Goal: Task Accomplishment & Management: Complete application form

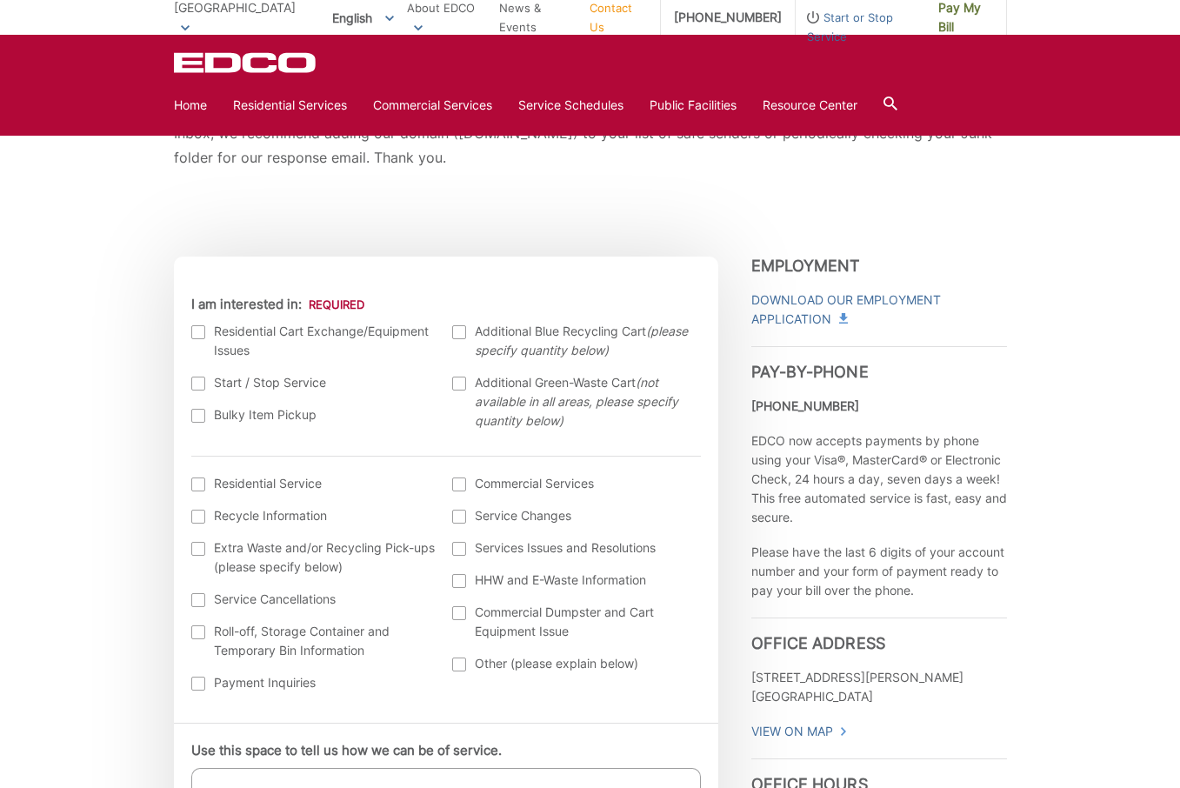
scroll to position [408, 0]
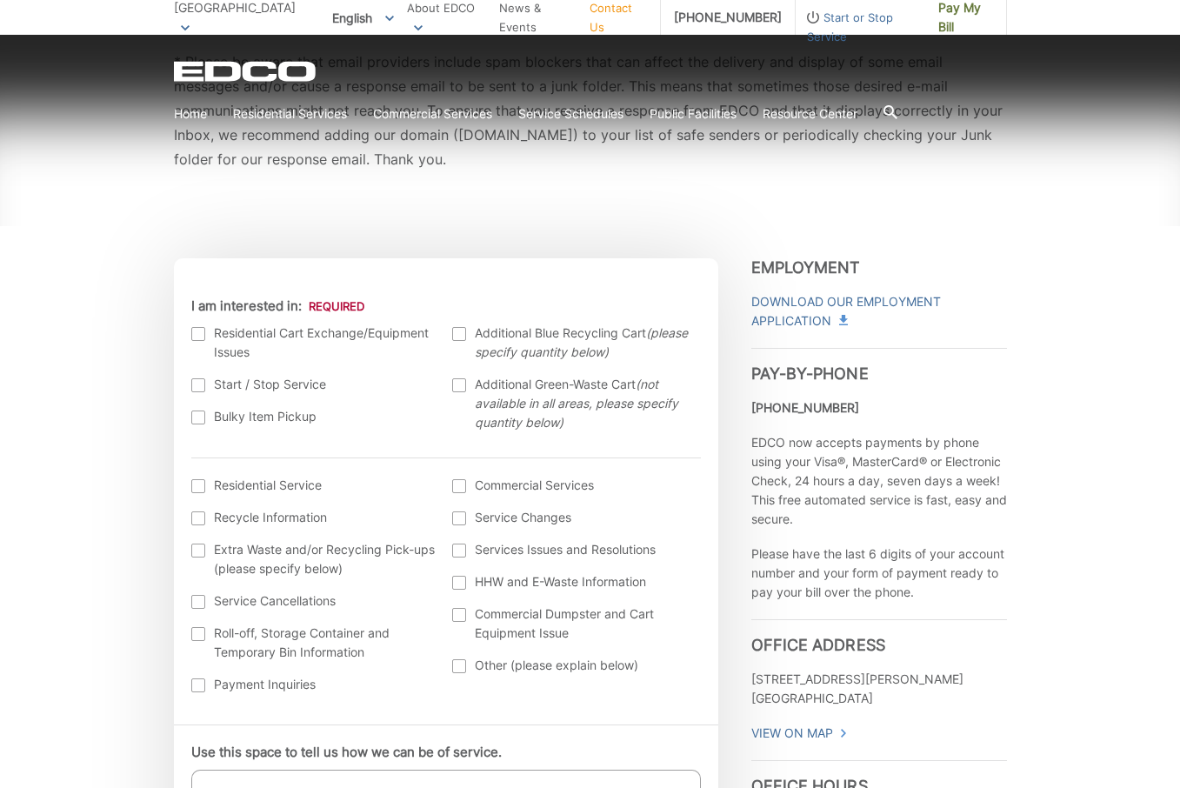
scroll to position [426, 0]
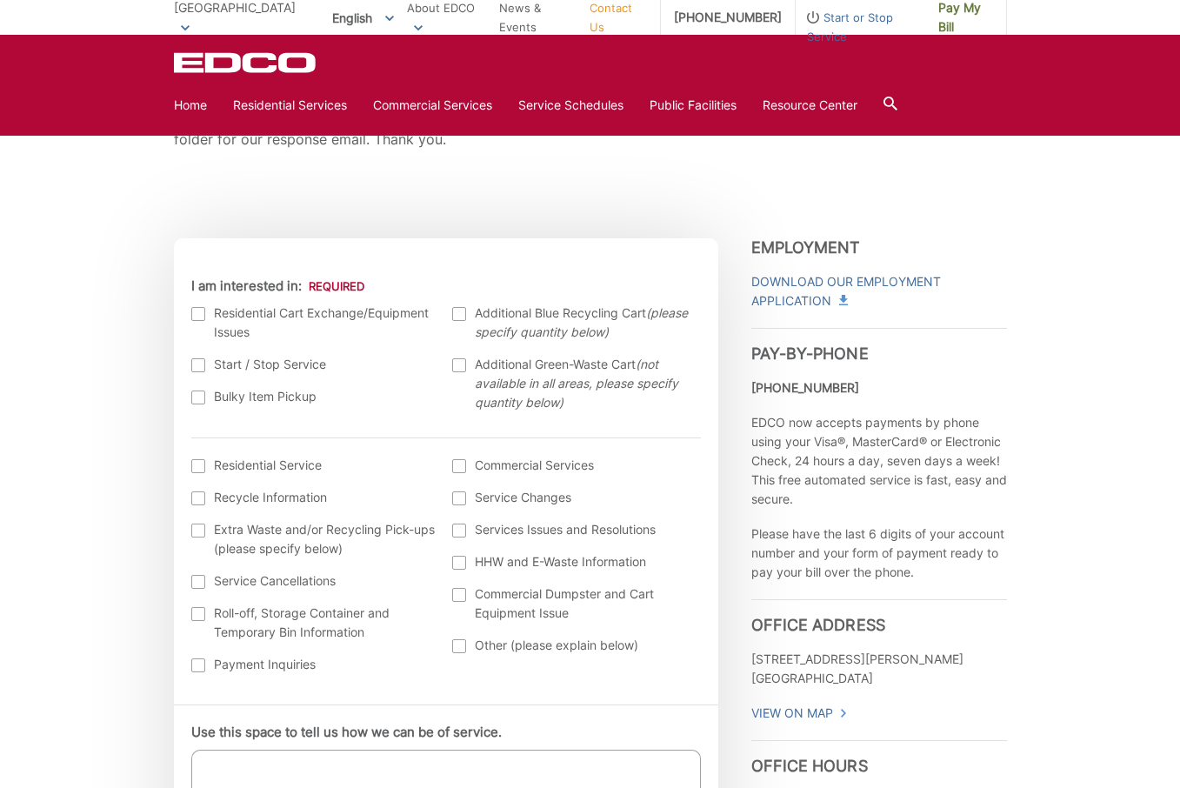
click at [207, 314] on label "Residential Cart Exchange/Equipment Issues" at bounding box center [313, 322] width 244 height 38
click at [0, 0] on input "I am interested in:" at bounding box center [0, 0] width 0 height 0
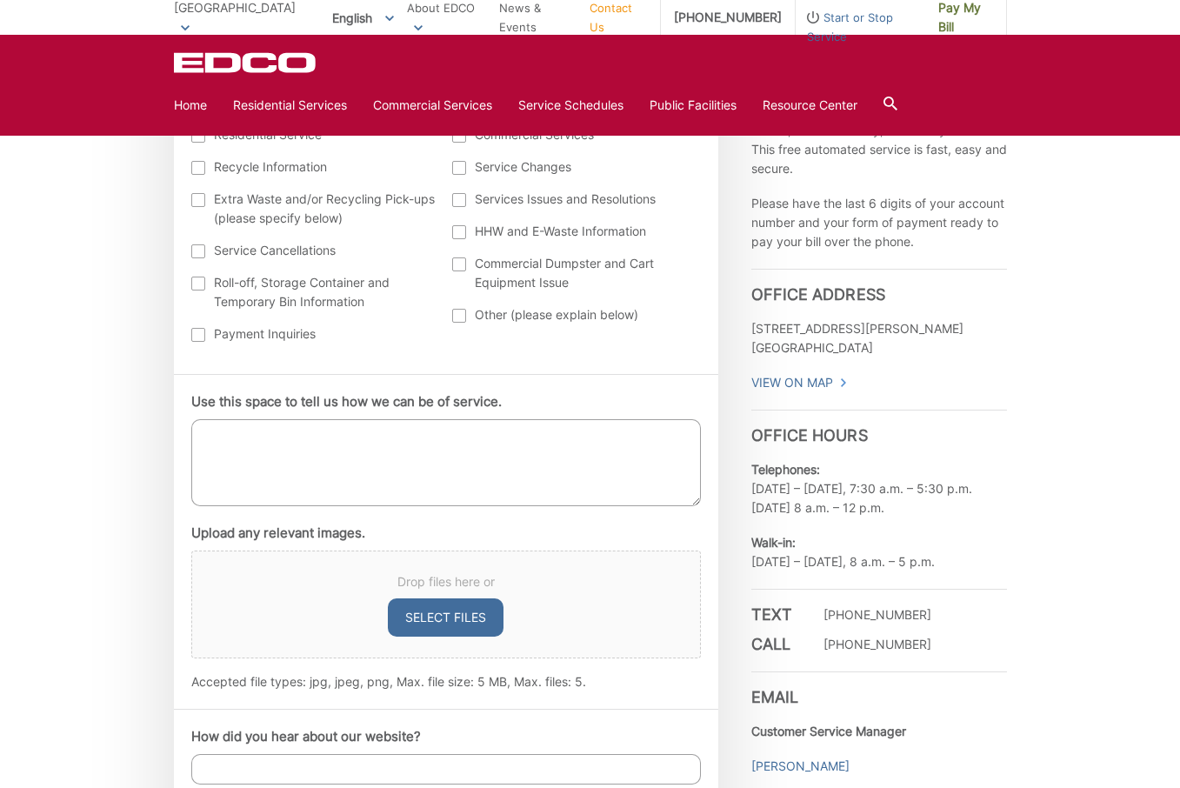
scroll to position [768, 0]
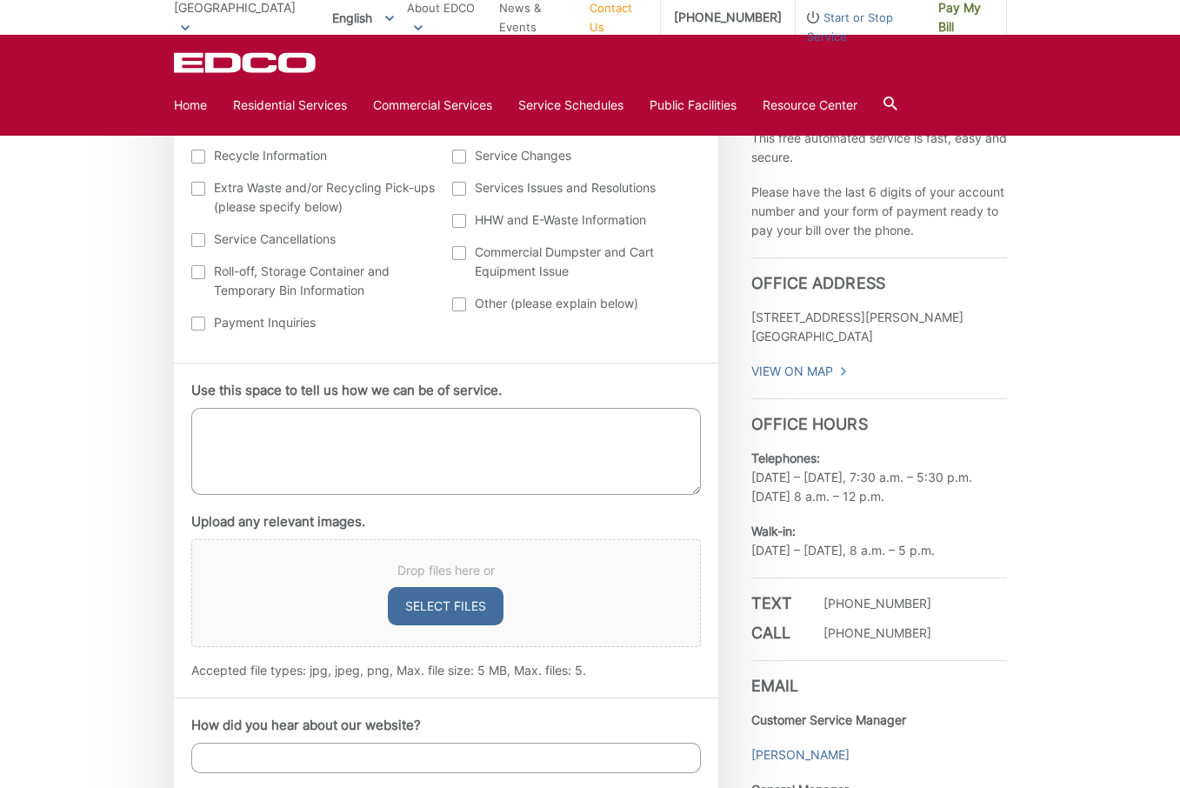
click at [430, 463] on textarea "Use this space to tell us how we can be of service." at bounding box center [446, 451] width 510 height 87
type textarea "I"
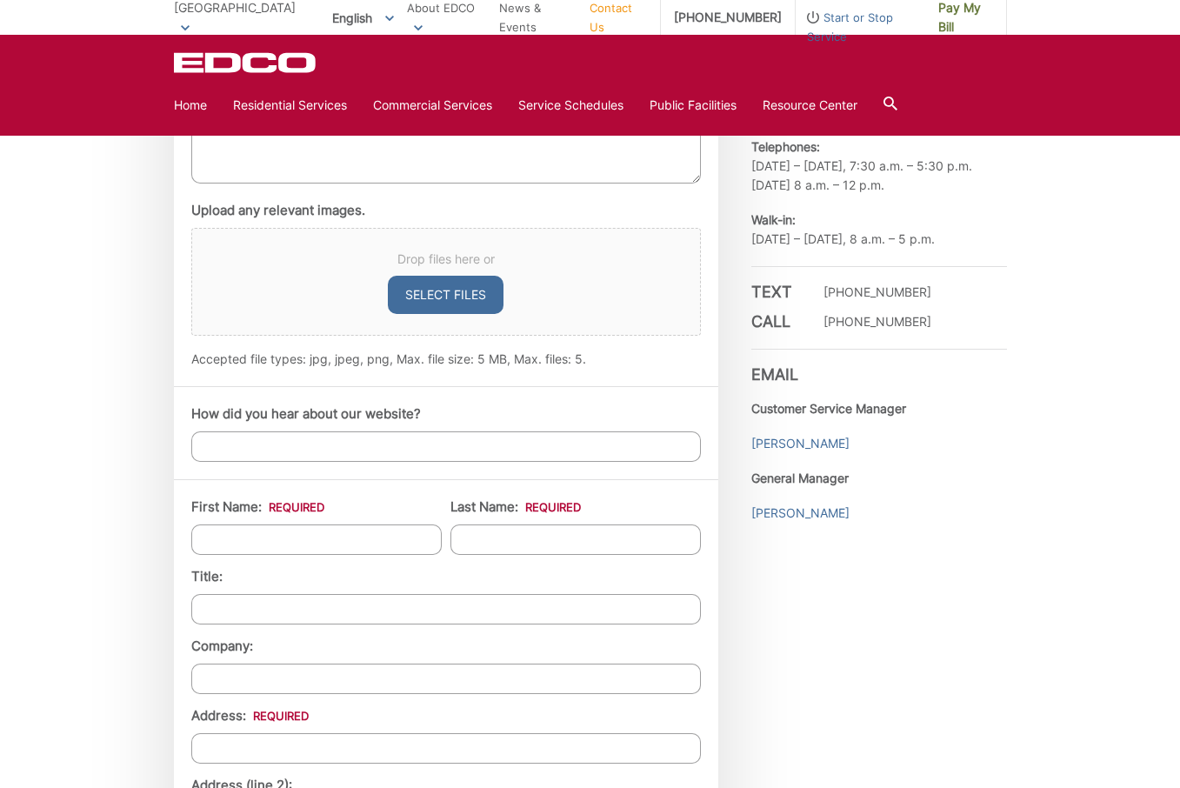
scroll to position [1090, 0]
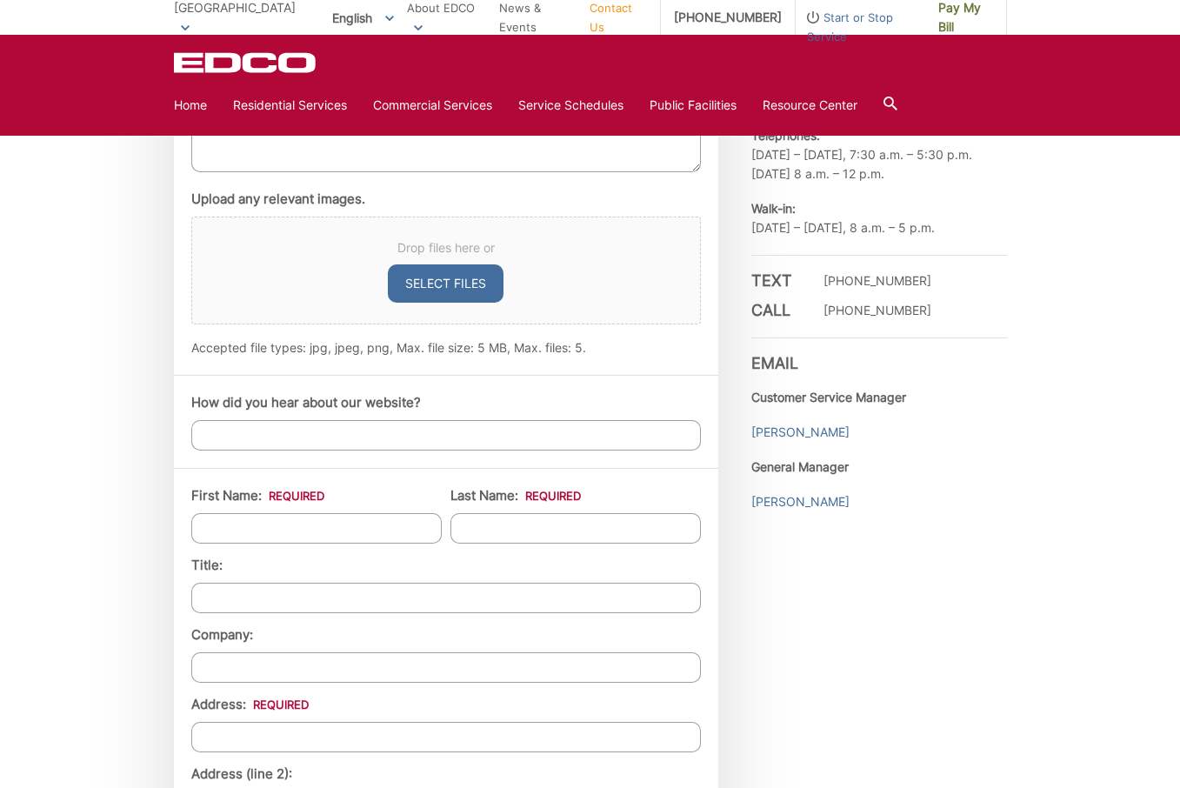
type textarea "We just moved into this house and it has 2 green carts. We only need one. Can y…"
type input "Ashley"
type input "Barnes"
type input "1461 Pa"
type input "1461 Paseo Alegre"
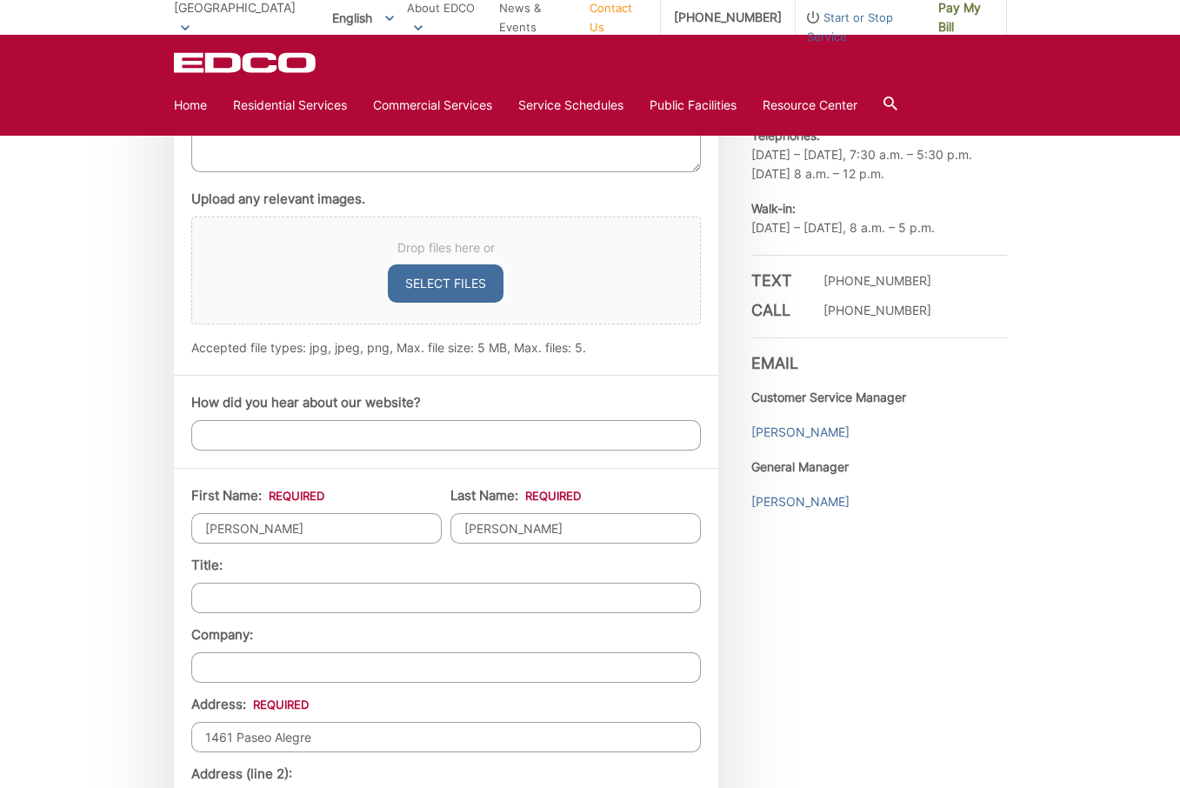
type input "San Marcos"
type input "92069"
type input "ashleyl.barnes@yahoo.com"
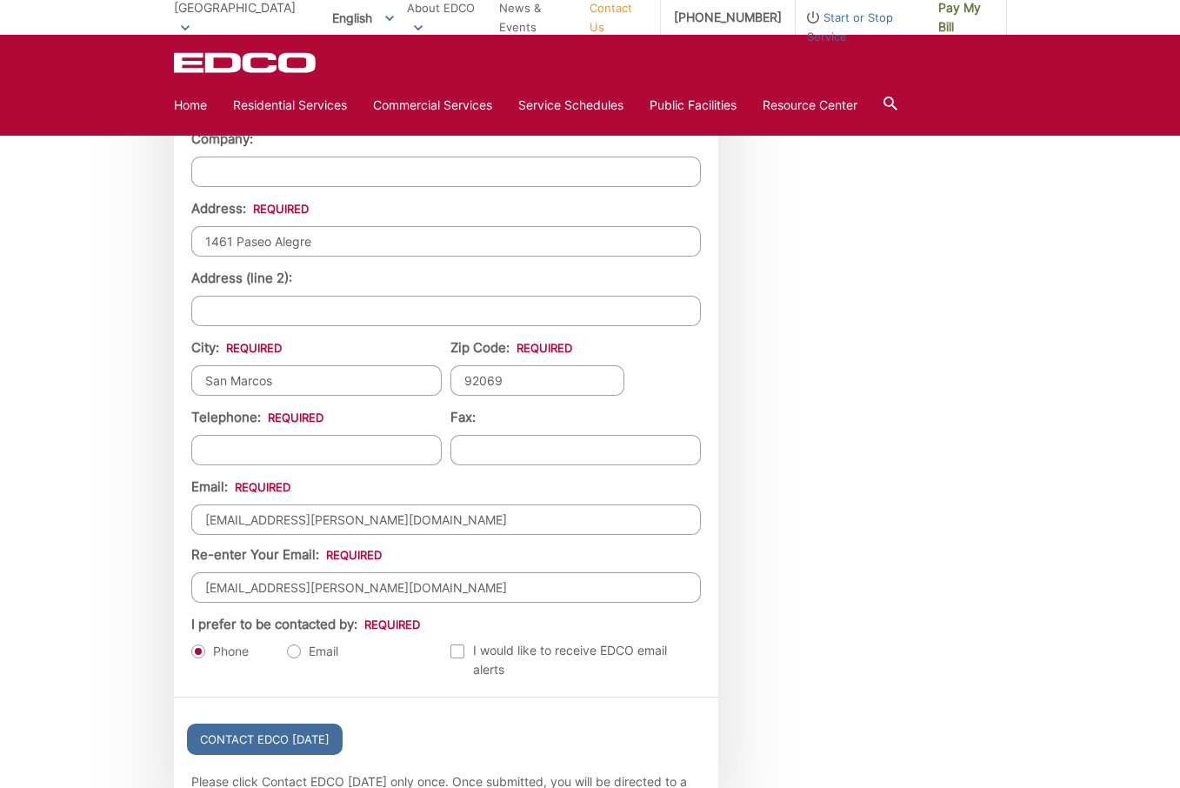
scroll to position [1586, 0]
click at [300, 651] on label "Email" at bounding box center [312, 651] width 51 height 17
radio input "true"
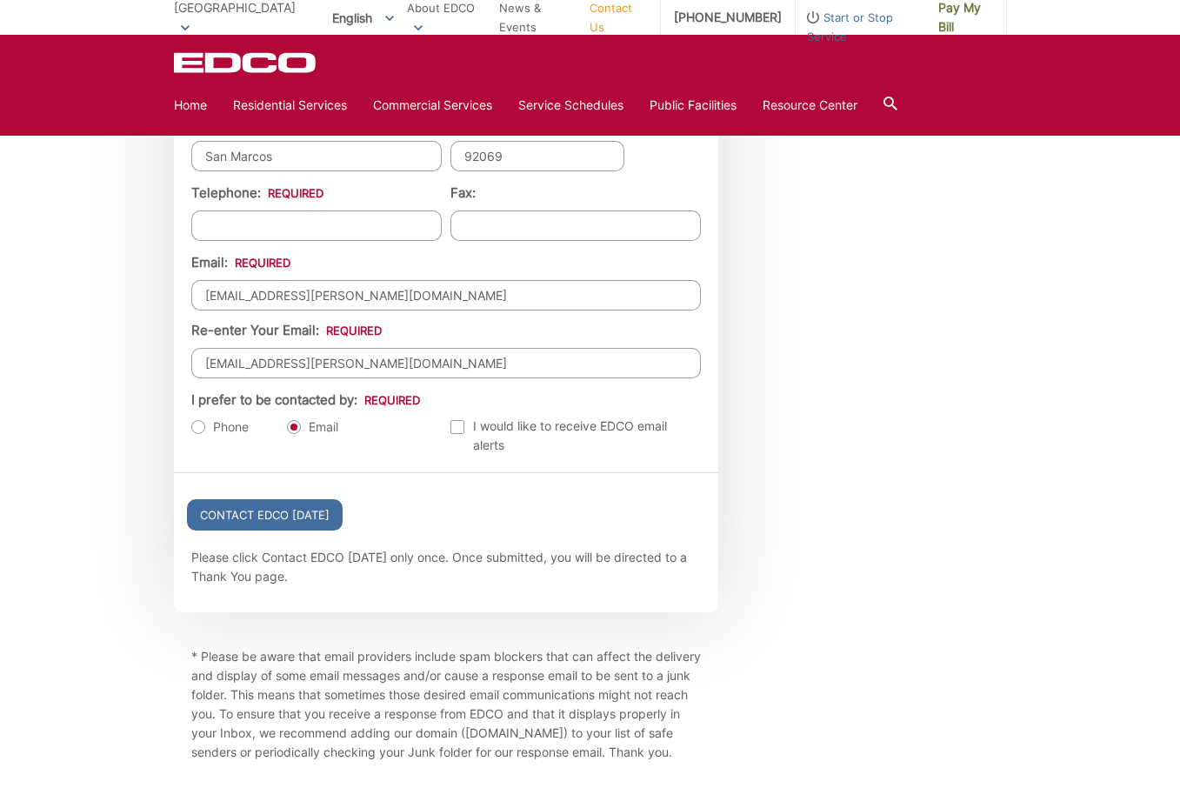
scroll to position [1814, 0]
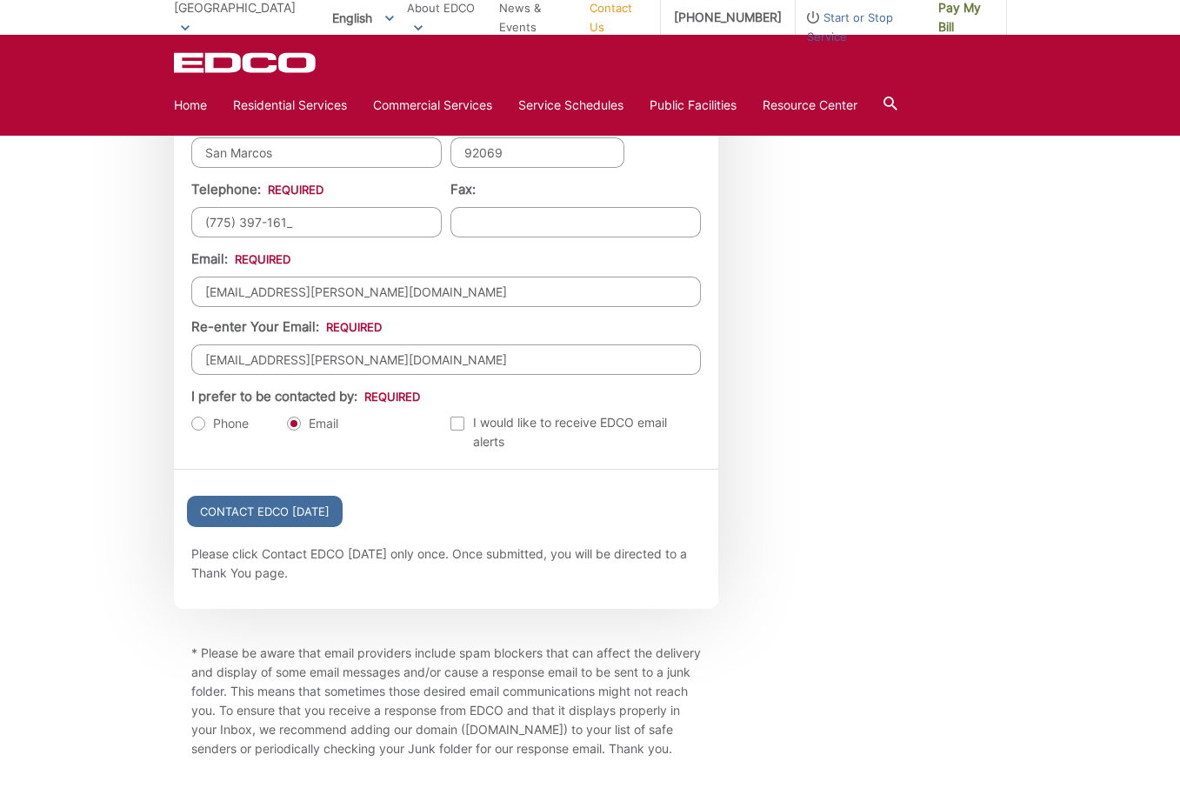
type input "(775) 397-1613"
click at [393, 457] on div "First Name: * Ashley Last Name: * Barnes Title: Company: Address: * 1461 Paseo …" at bounding box center [446, 106] width 544 height 724
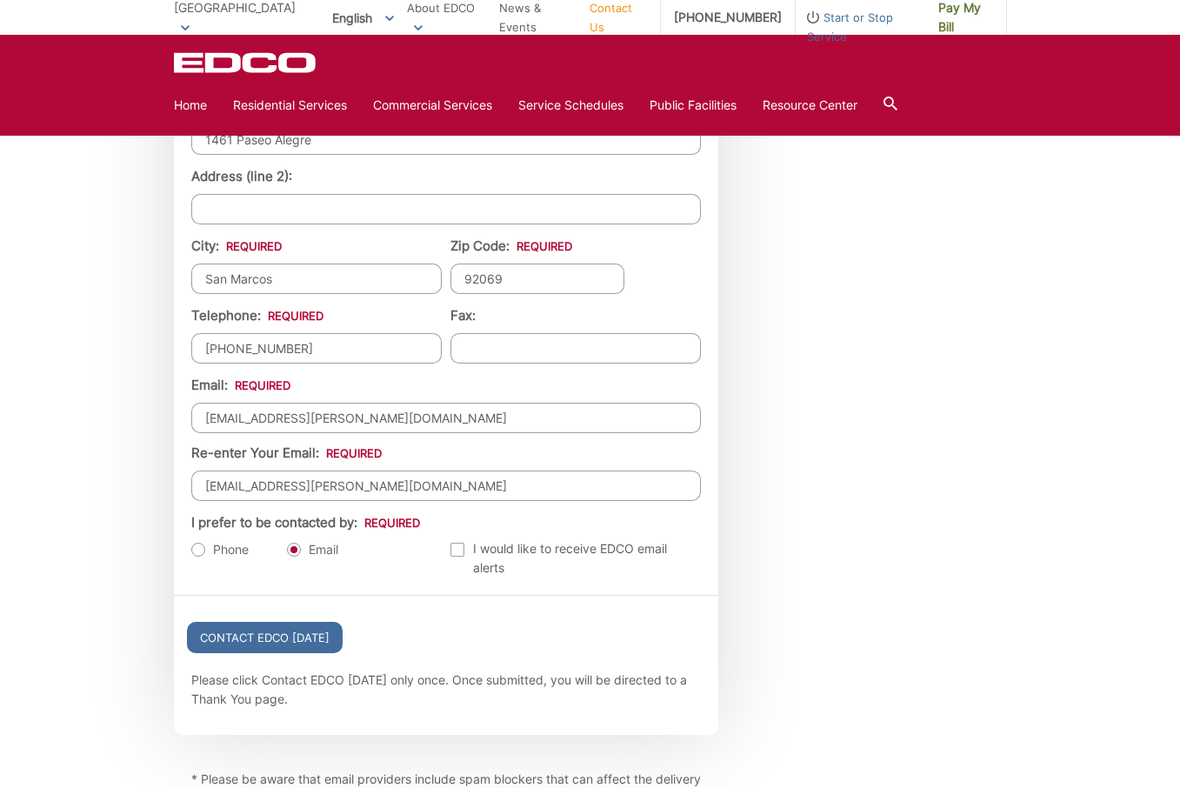
scroll to position [1721, 0]
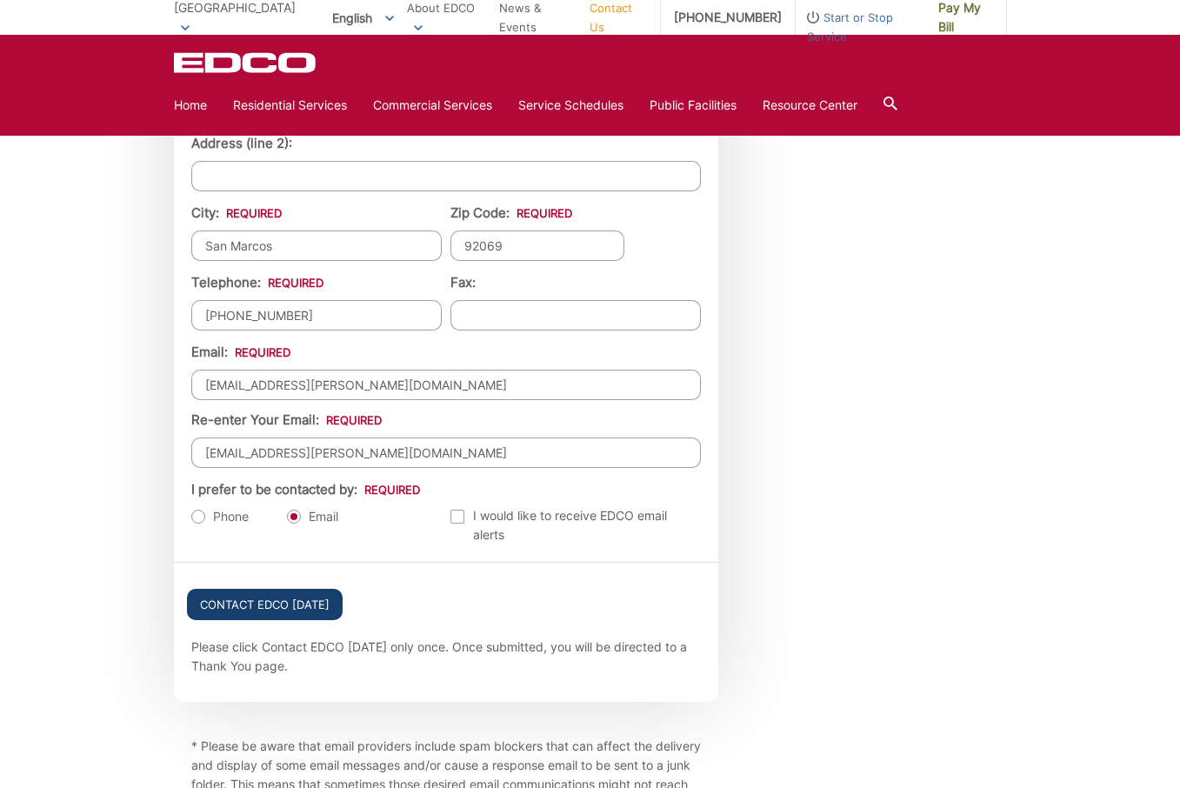
click at [316, 596] on input "Contact EDCO Today" at bounding box center [265, 604] width 156 height 31
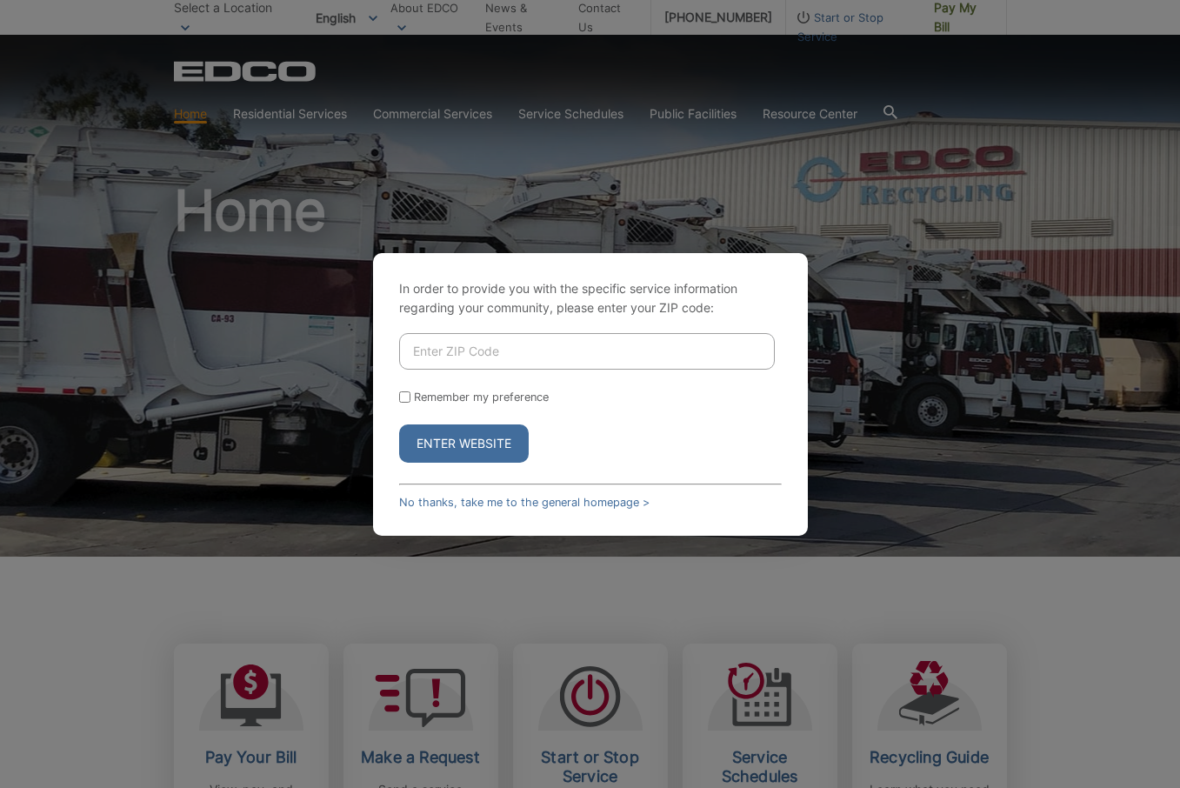
click at [1047, 610] on div "In order to provide you with the specific service information regarding your co…" at bounding box center [590, 394] width 1180 height 788
click at [964, 496] on div "In order to provide you with the specific service information regarding your co…" at bounding box center [590, 394] width 1180 height 788
click at [486, 365] on input "Enter ZIP Code" at bounding box center [587, 351] width 376 height 37
type input "92069"
click at [587, 417] on form "92069 Remember my preference Enter Website" at bounding box center [590, 398] width 383 height 130
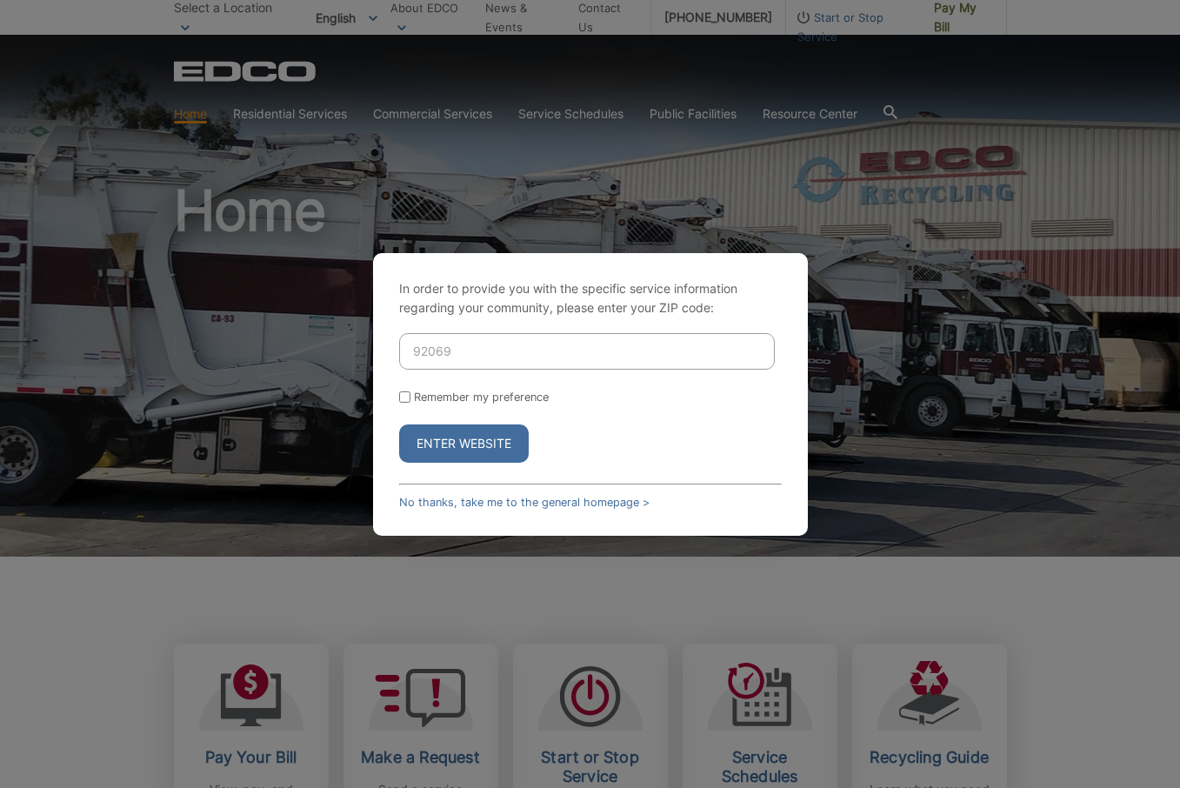
click at [494, 445] on button "Enter Website" at bounding box center [464, 443] width 130 height 38
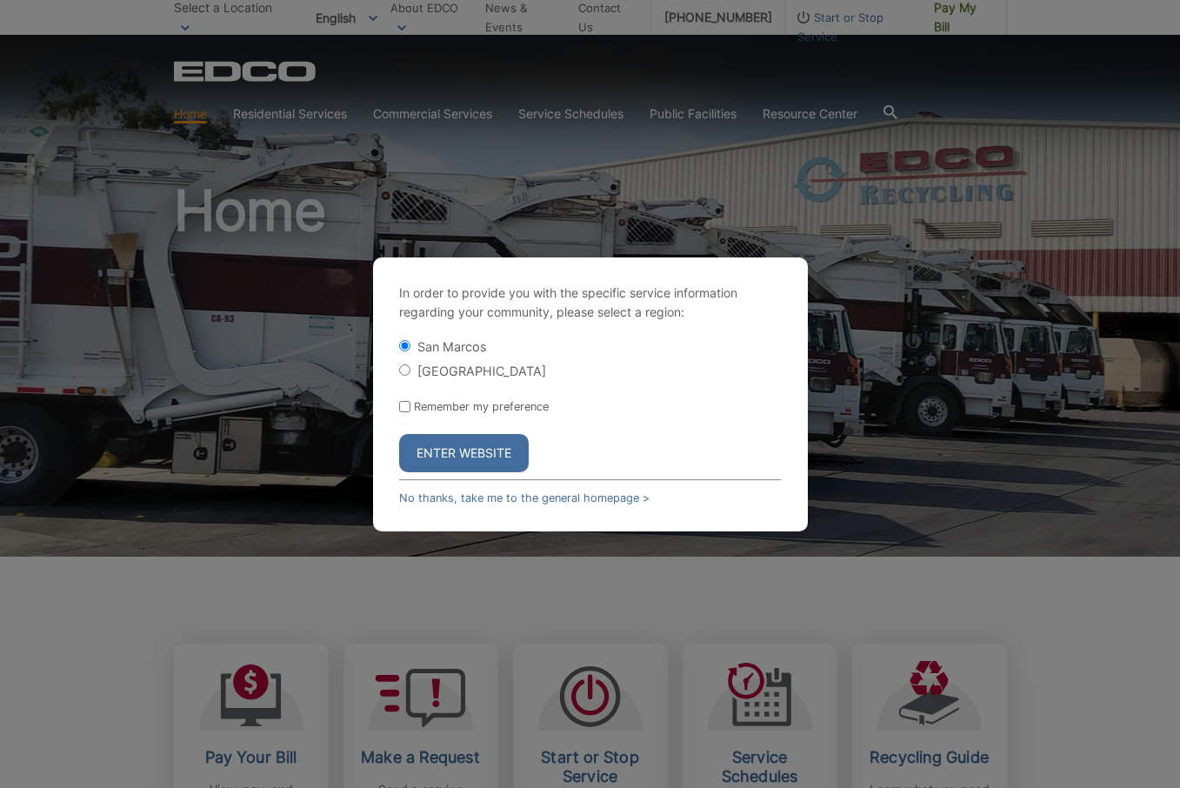
click at [474, 450] on button "Enter Website" at bounding box center [464, 453] width 130 height 38
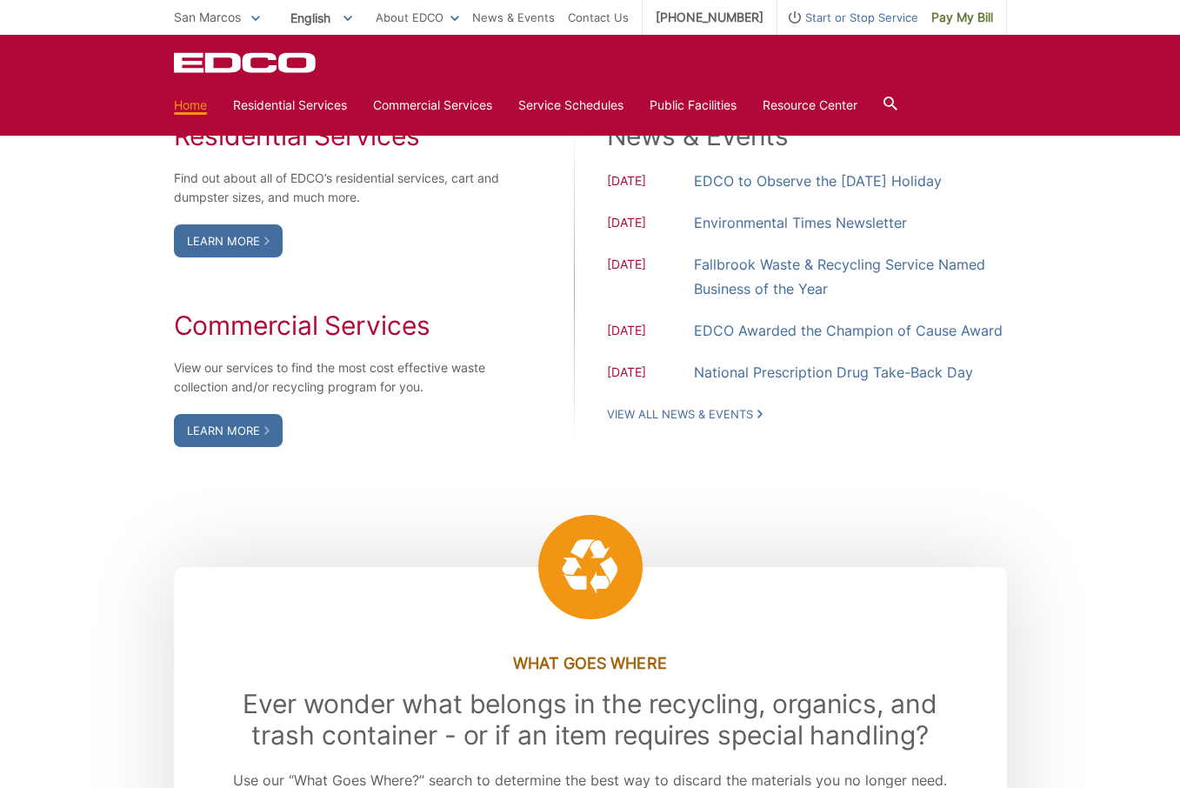
scroll to position [1460, 0]
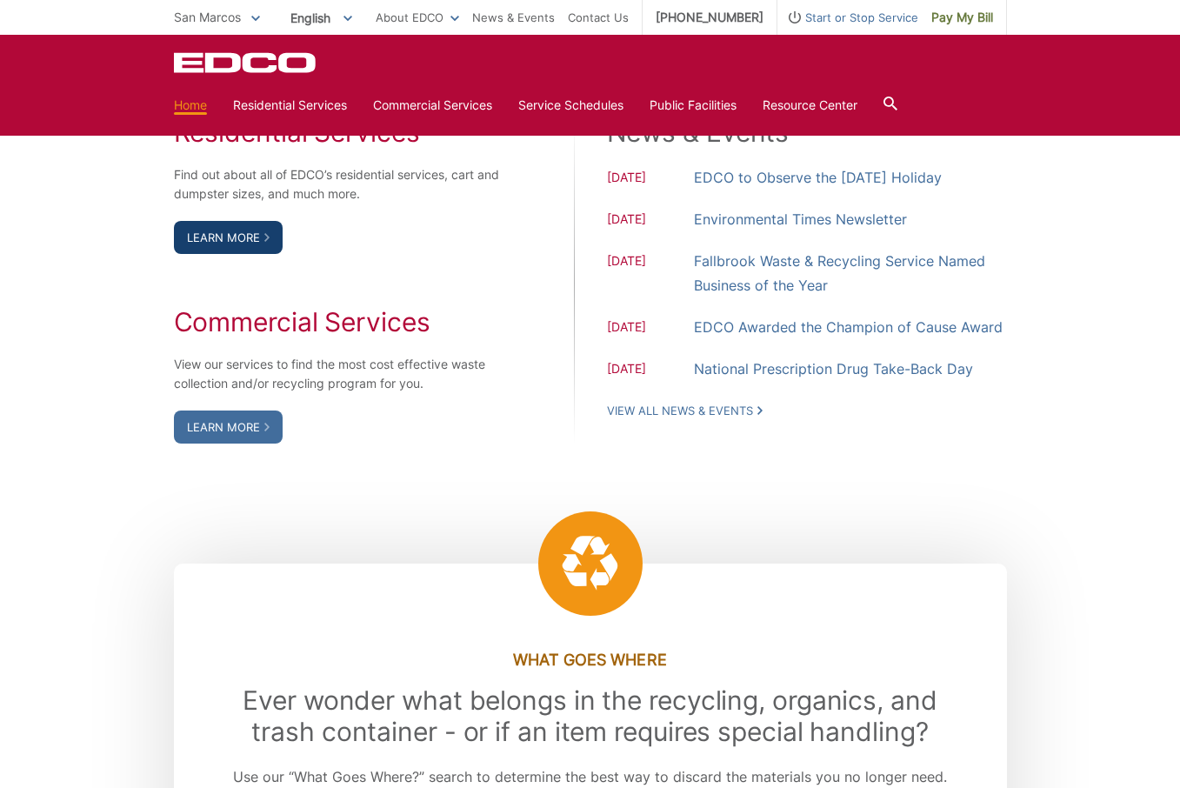
click at [230, 254] on link "Learn More" at bounding box center [228, 237] width 109 height 33
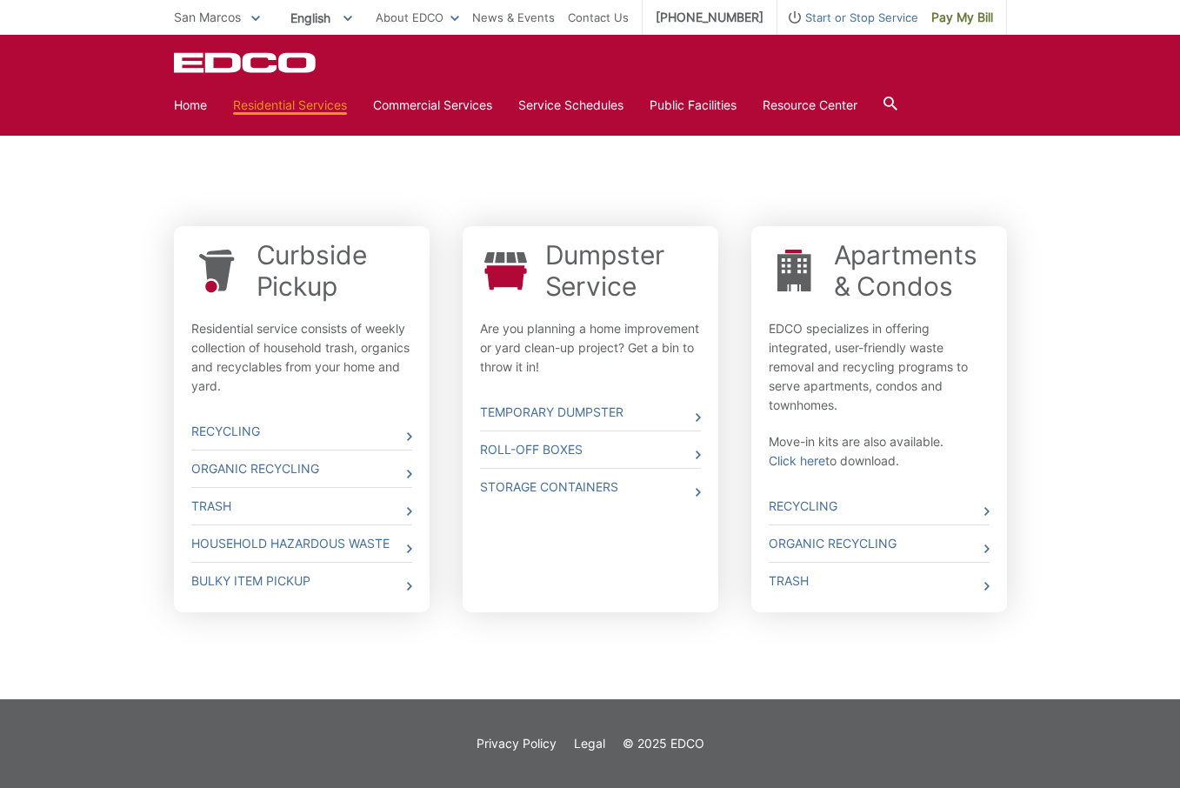
scroll to position [471, 0]
click at [401, 432] on link "Recycling" at bounding box center [301, 431] width 221 height 37
click at [356, 470] on link "Organic Recycling" at bounding box center [301, 468] width 221 height 37
click at [1069, 250] on div "Whether you need curbside pickup, a dumpster, a roll off box or a storage conta…" at bounding box center [590, 266] width 1180 height 866
